Goal: Task Accomplishment & Management: Use online tool/utility

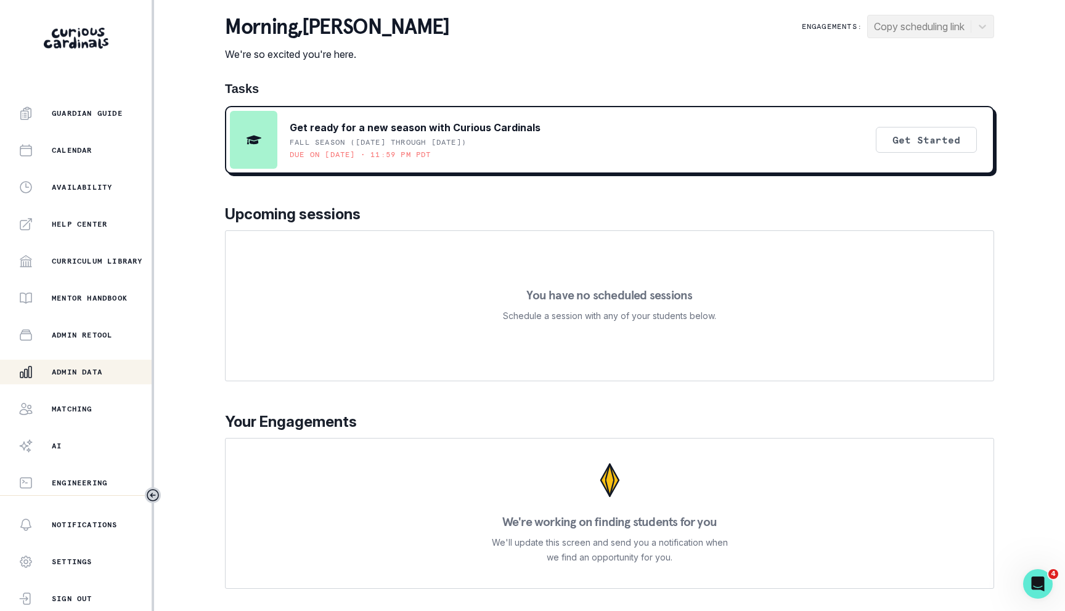
click at [106, 377] on div "Admin Data" at bounding box center [84, 372] width 133 height 15
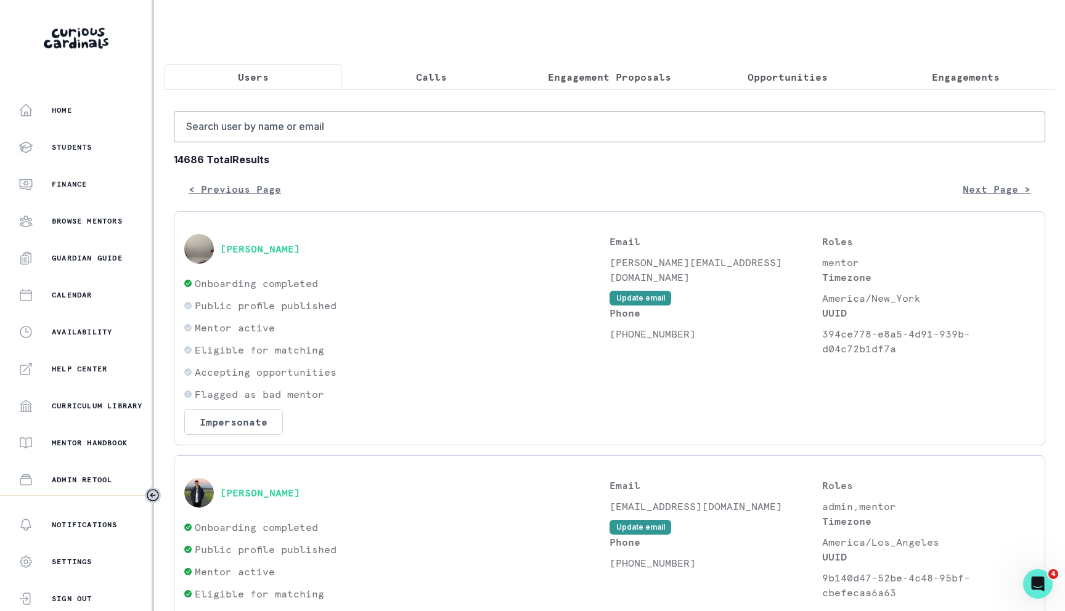
click at [284, 113] on input "Search user by name or email" at bounding box center [609, 127] width 871 height 31
type input "skye"
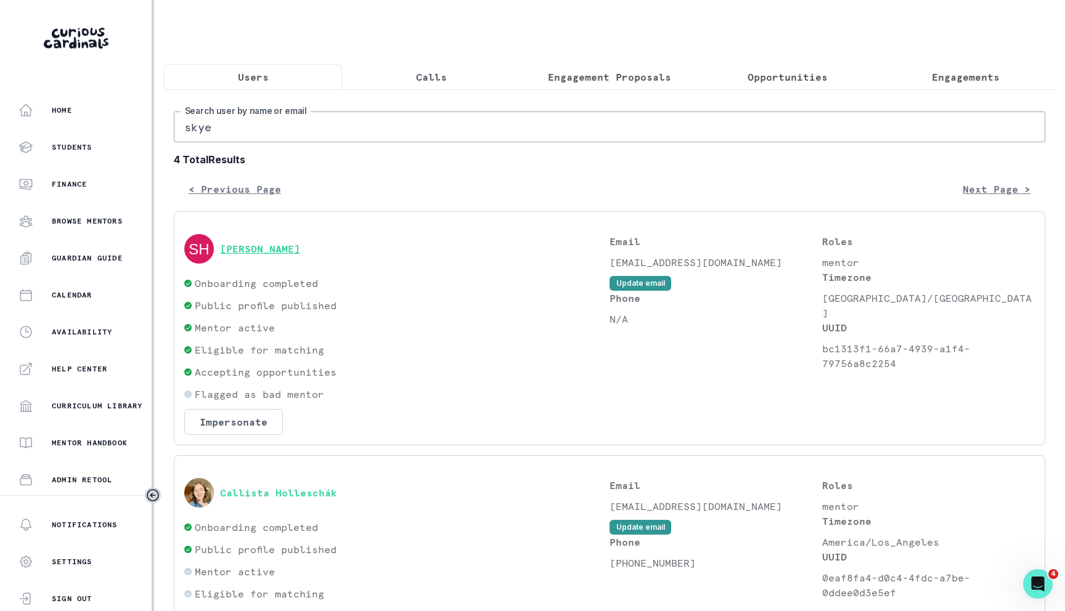
click at [259, 250] on button "[PERSON_NAME]" at bounding box center [260, 249] width 80 height 12
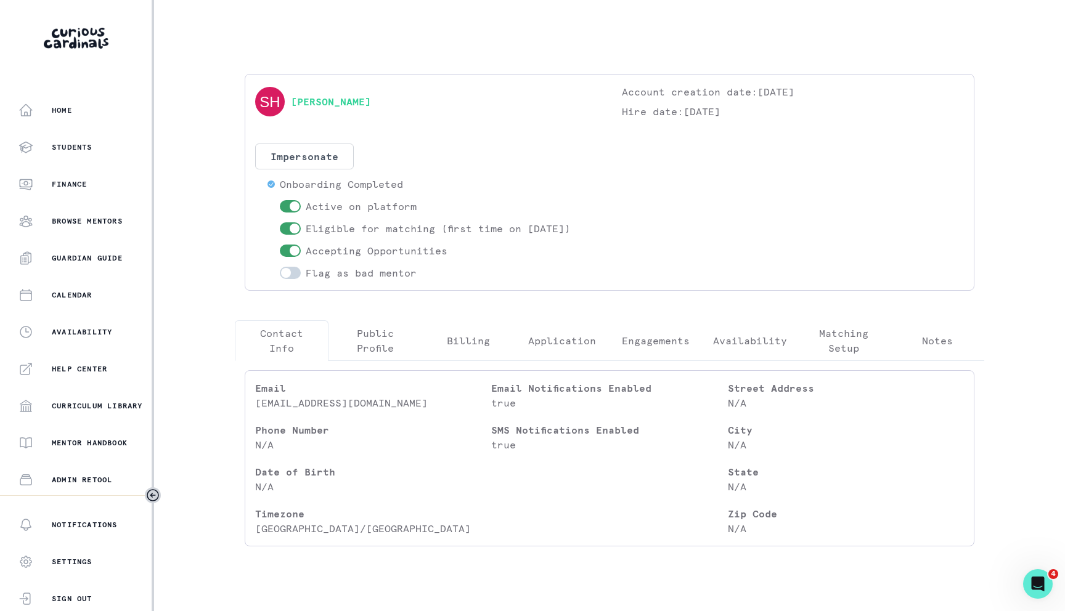
click at [646, 336] on p "Engagements" at bounding box center [656, 340] width 68 height 15
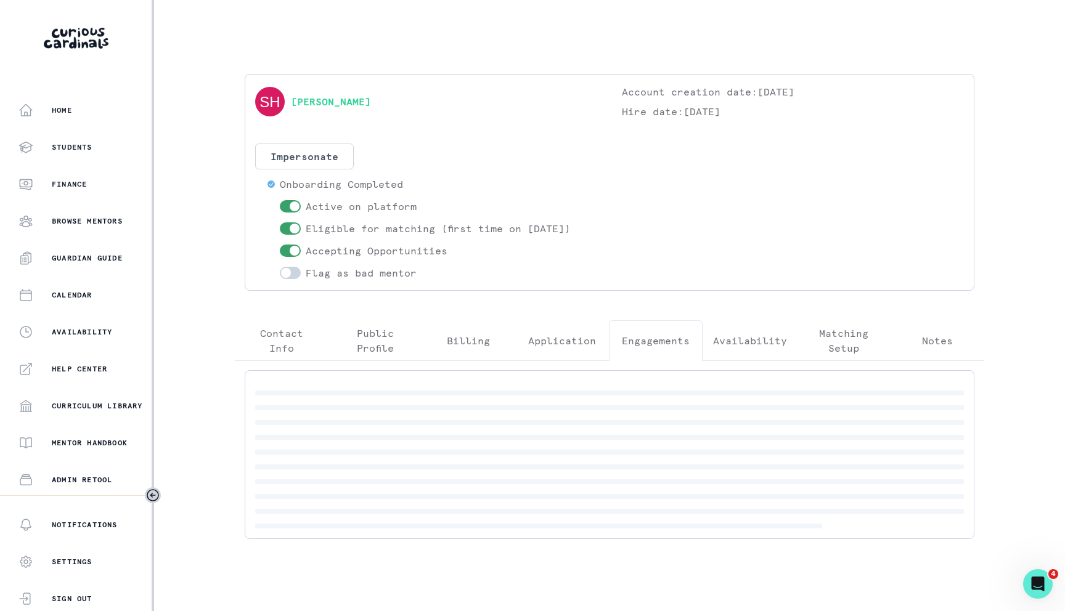
scroll to position [12, 0]
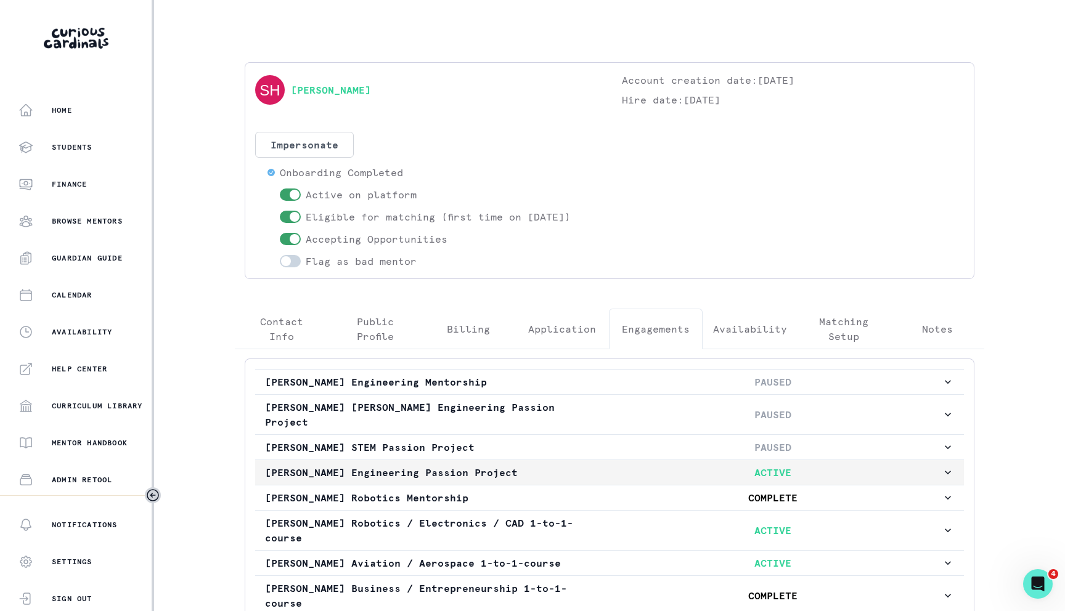
click at [359, 465] on p "[PERSON_NAME] Engineering Passion Project" at bounding box center [434, 472] width 338 height 15
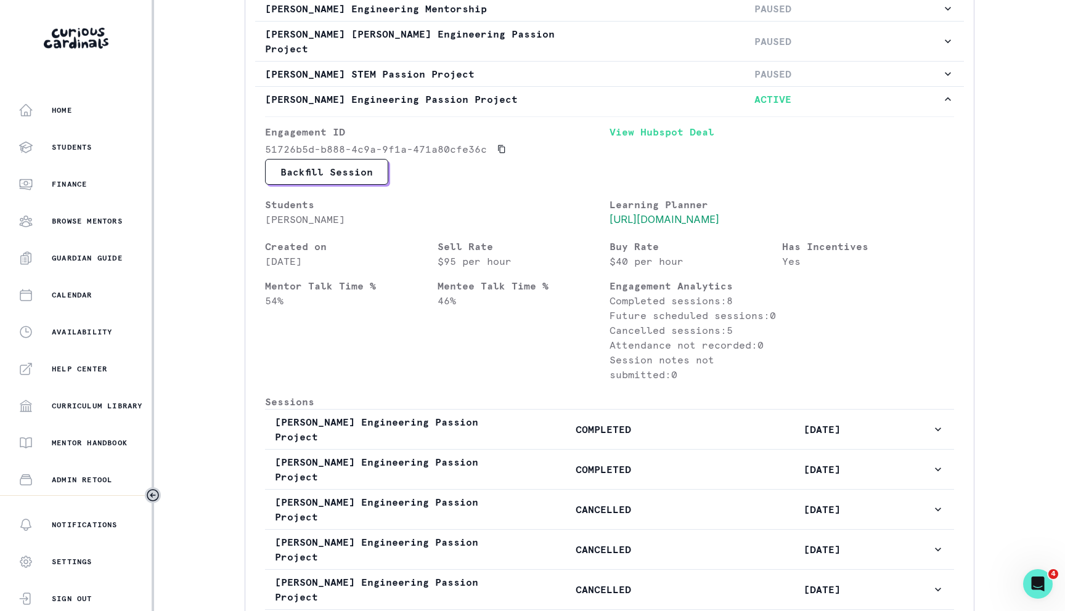
scroll to position [381, 0]
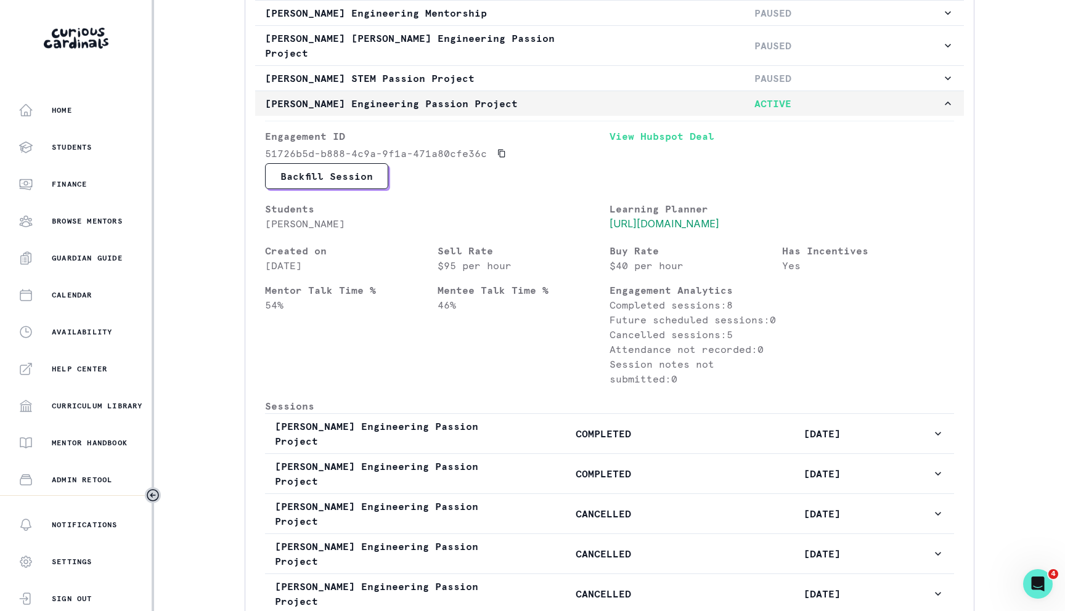
click at [537, 99] on button "[PERSON_NAME] Engineering Passion Project ACTIVE" at bounding box center [609, 103] width 709 height 25
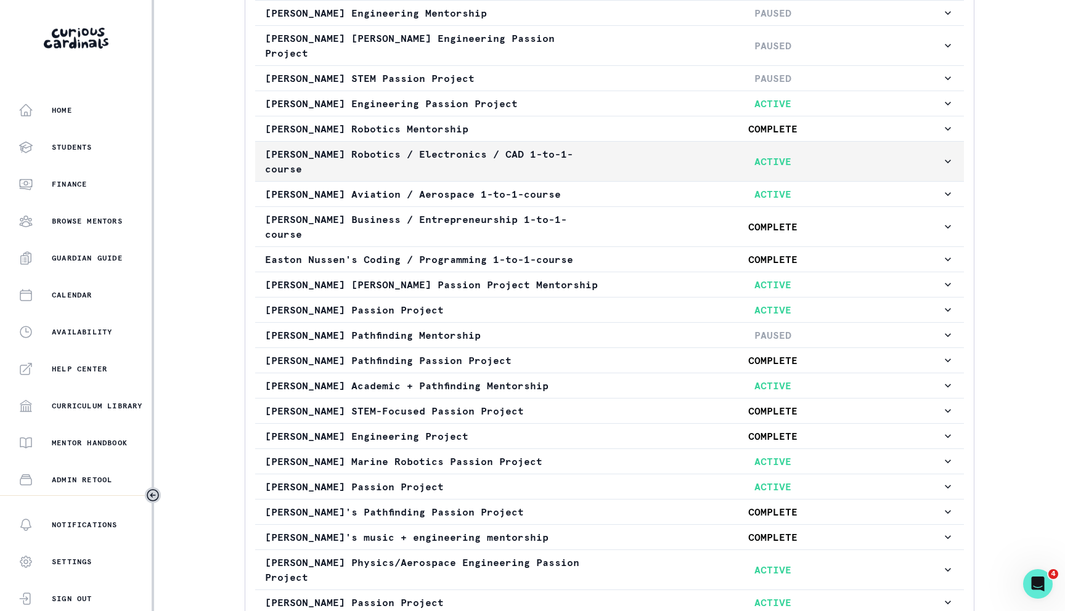
click at [543, 153] on p "[PERSON_NAME] Robotics / Electronics / CAD 1-to-1-course" at bounding box center [434, 162] width 338 height 30
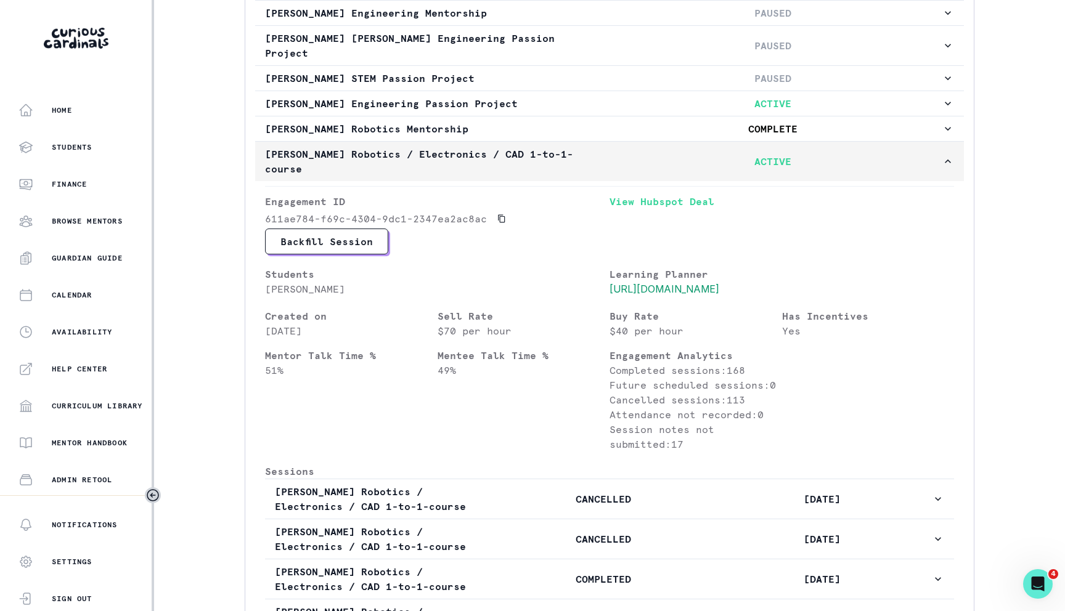
click at [535, 147] on p "[PERSON_NAME] Robotics / Electronics / CAD 1-to-1-course" at bounding box center [434, 162] width 338 height 30
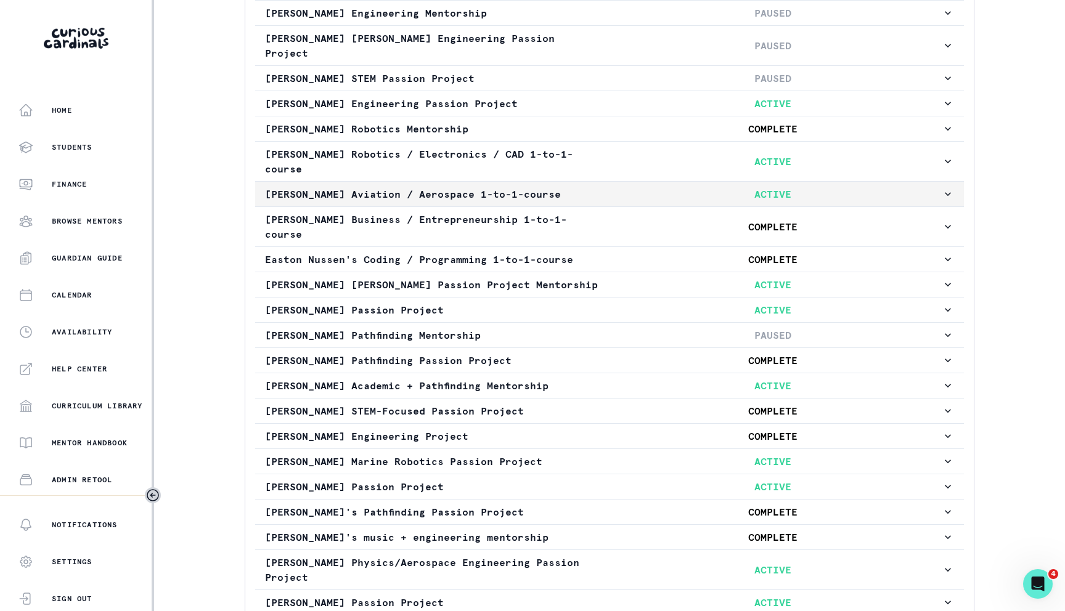
click at [534, 190] on button "[PERSON_NAME] Aviation / Aerospace 1-to-1-course ACTIVE" at bounding box center [609, 194] width 709 height 25
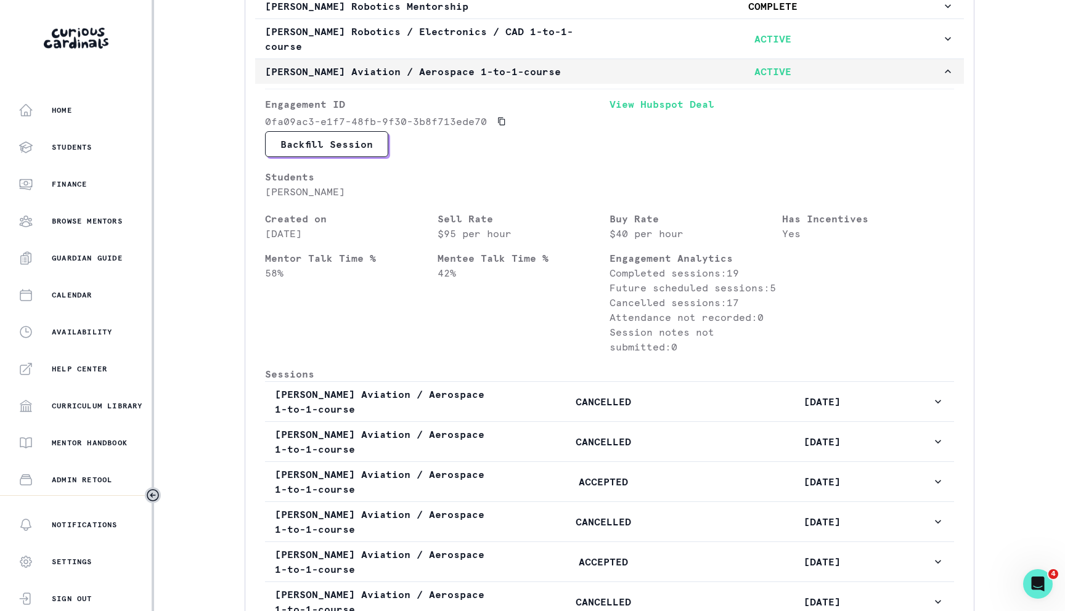
scroll to position [465, 0]
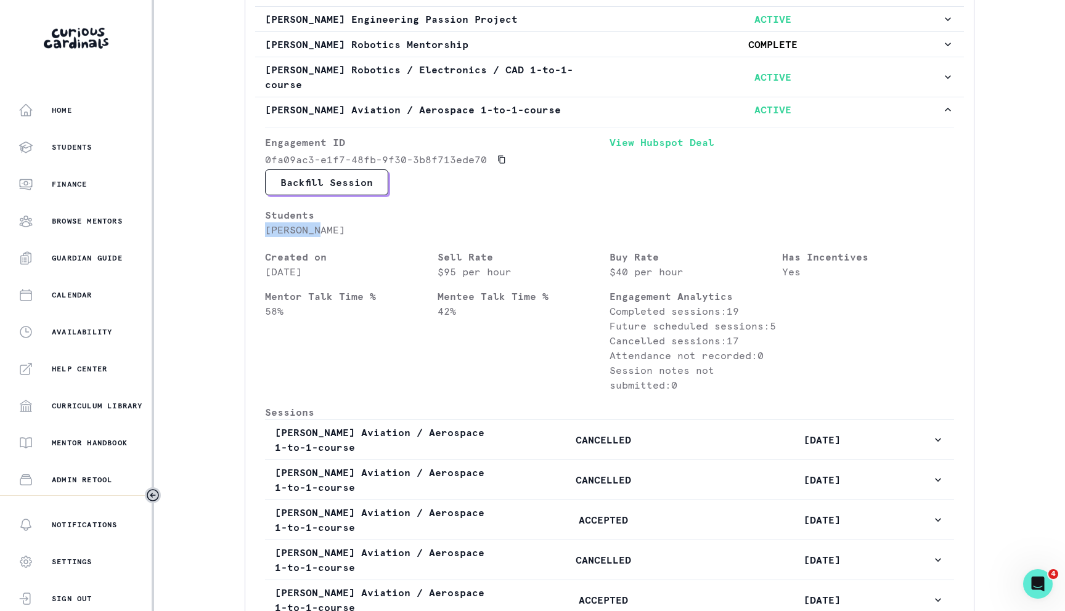
drag, startPoint x: 320, startPoint y: 214, endPoint x: 260, endPoint y: 210, distance: 60.0
copy p "[PERSON_NAME]"
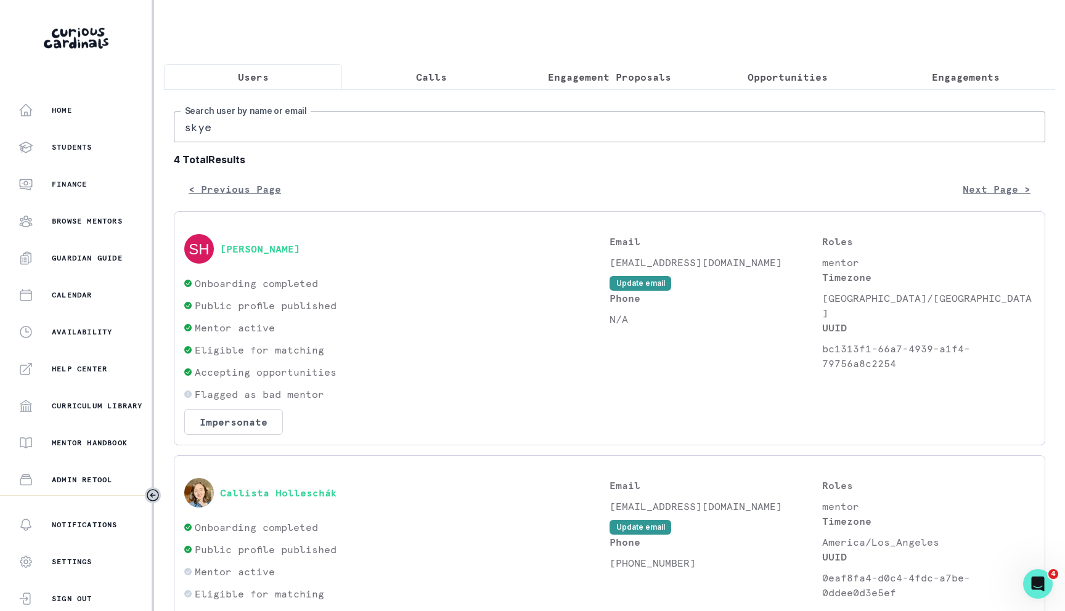
click at [263, 129] on input "skye" at bounding box center [609, 127] width 871 height 31
paste input "[PERSON_NAME]"
type input "[PERSON_NAME]"
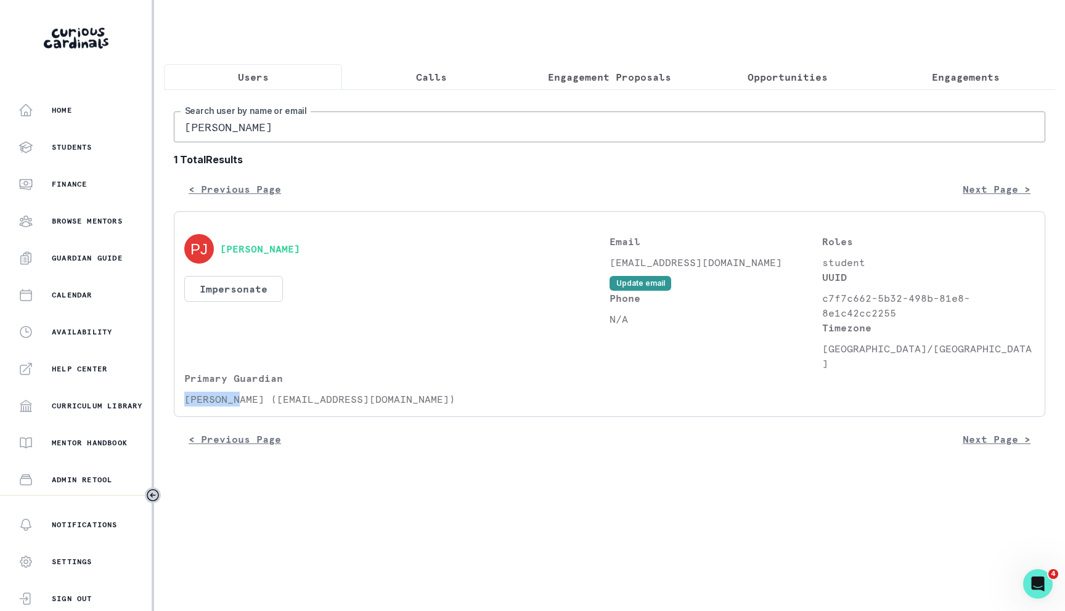
drag, startPoint x: 239, startPoint y: 386, endPoint x: 174, endPoint y: 380, distance: 64.9
click at [174, 380] on div "[PERSON_NAME] Impersonate Confirmation Are you sure? Impersonating means that w…" at bounding box center [609, 314] width 871 height 206
copy p "[PERSON_NAME]"
click at [275, 131] on input "[PERSON_NAME]" at bounding box center [609, 127] width 871 height 31
paste input "[PERSON_NAME]"
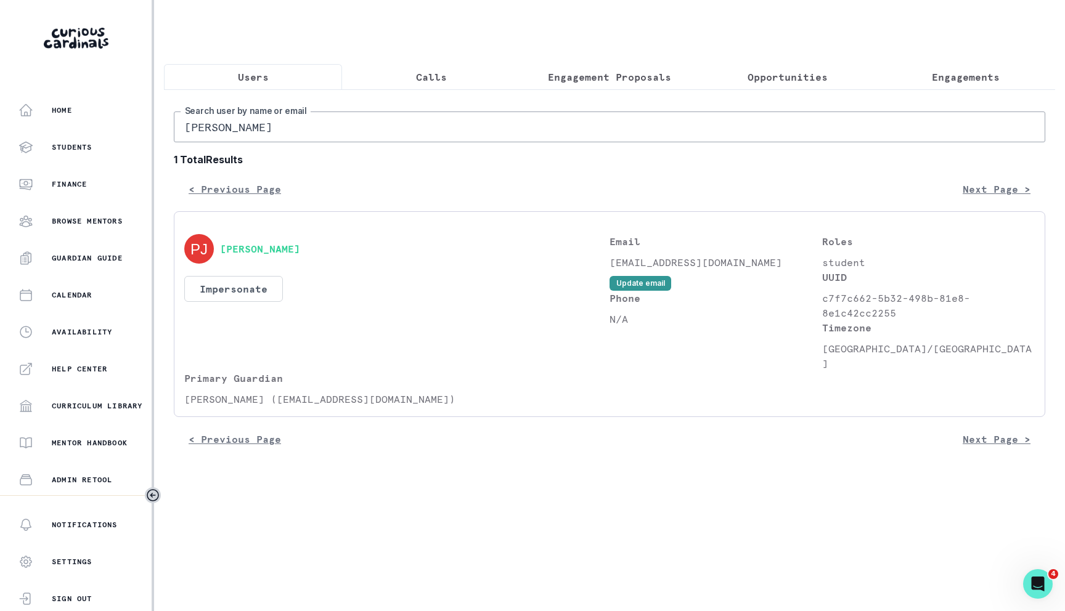
type input "[PERSON_NAME]"
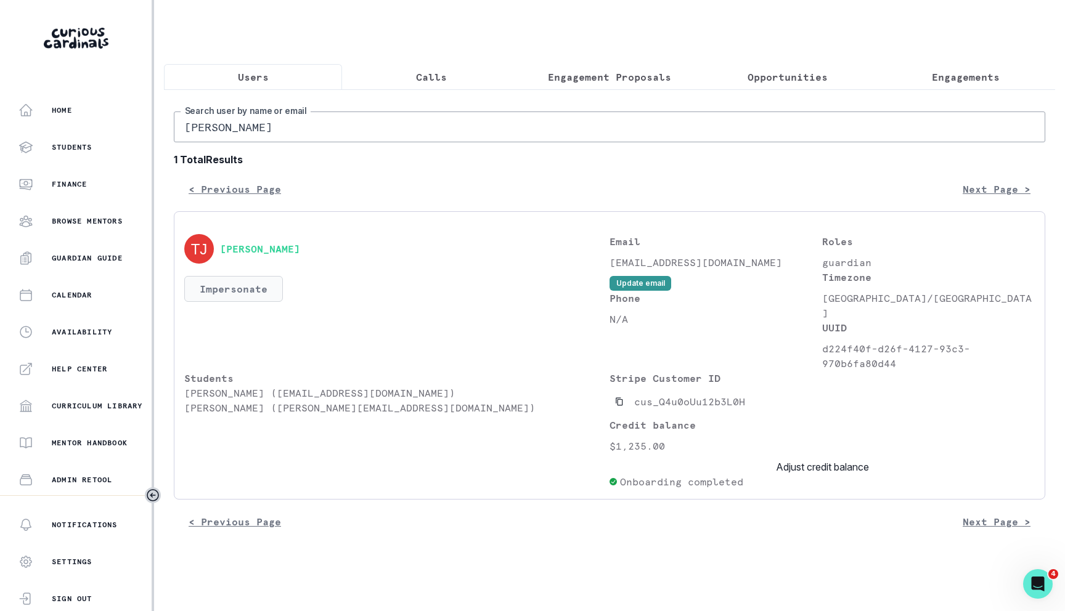
click at [239, 293] on button "Impersonate" at bounding box center [233, 289] width 99 height 26
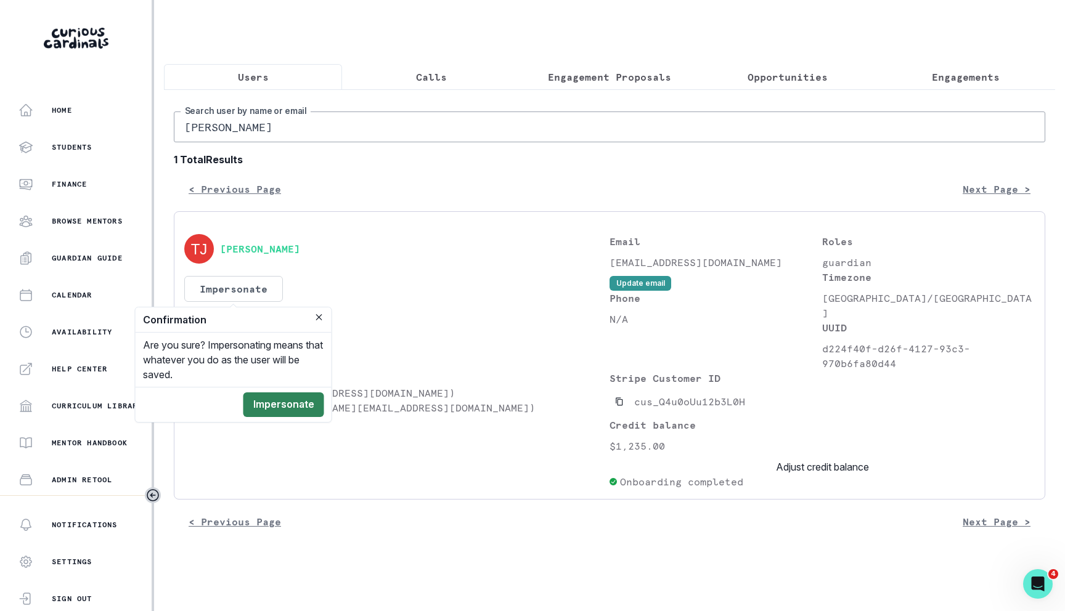
click at [301, 409] on button "Impersonate" at bounding box center [283, 405] width 81 height 25
